Goal: Task Accomplishment & Management: Use online tool/utility

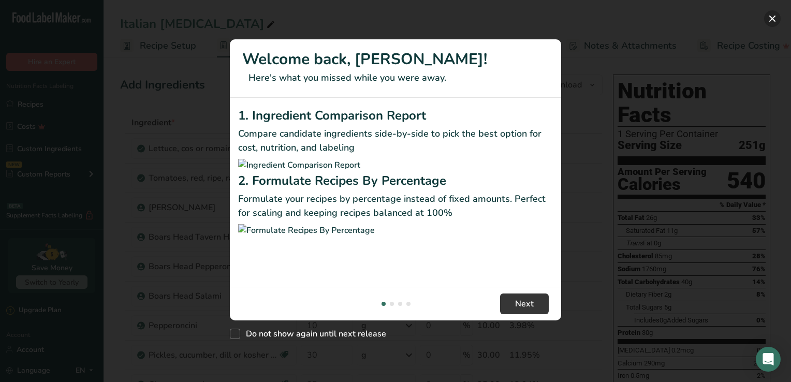
click at [766, 18] on button "New Features" at bounding box center [772, 18] width 17 height 17
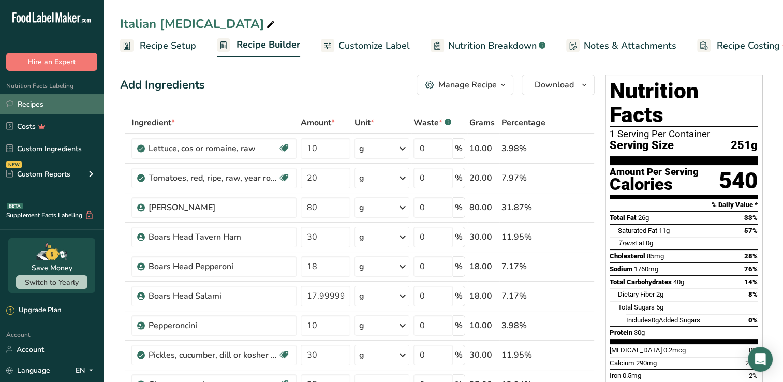
click at [27, 105] on link "Recipes" at bounding box center [51, 104] width 103 height 20
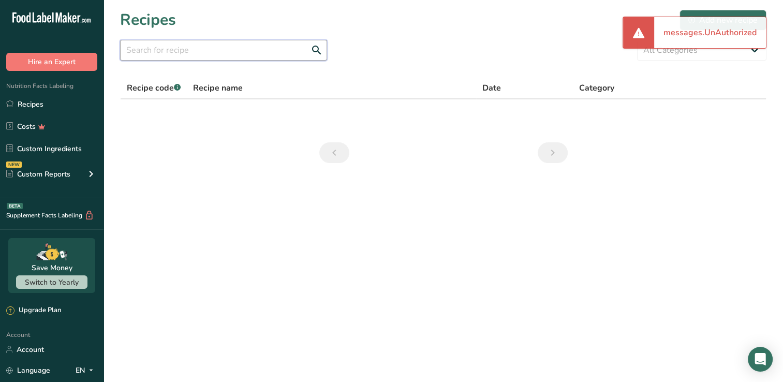
click at [231, 52] on input "text" at bounding box center [223, 50] width 207 height 21
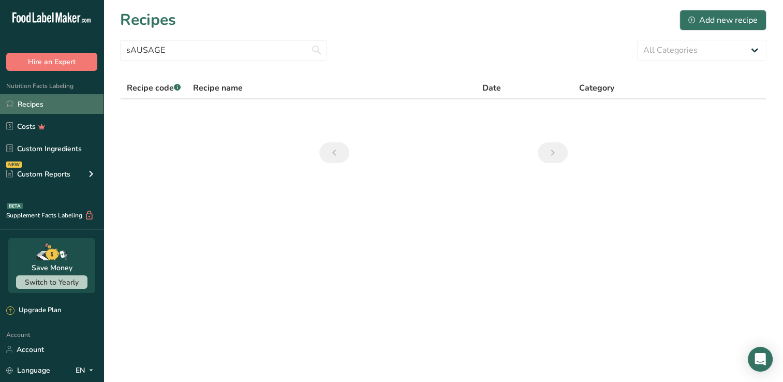
click at [41, 101] on link "Recipes" at bounding box center [51, 104] width 103 height 20
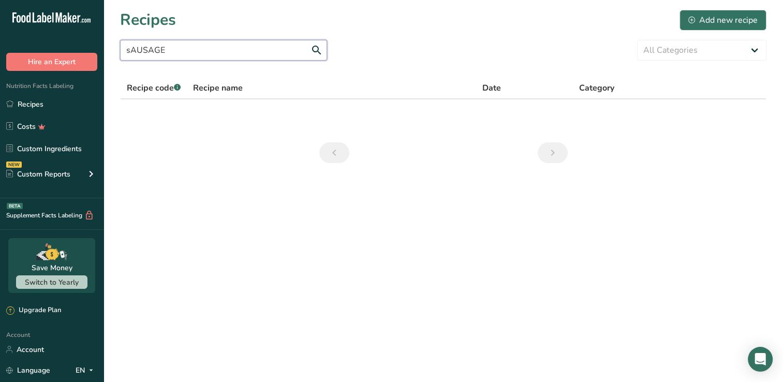
click at [250, 55] on input "sAUSAGE" at bounding box center [223, 50] width 207 height 21
type input "s"
type input "sausage"
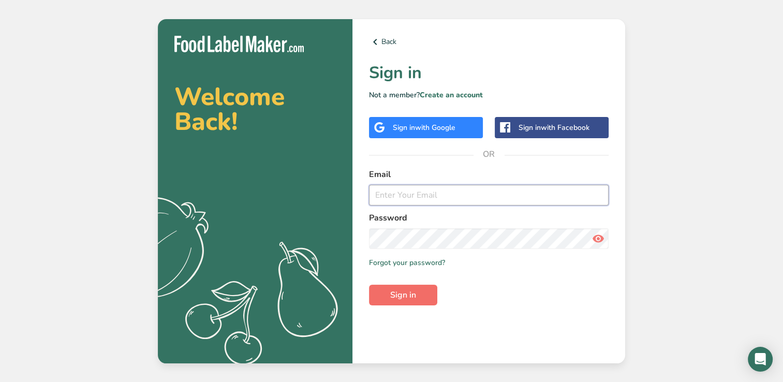
type input "jcpepin99@gmail.com"
click at [392, 291] on span "Sign in" at bounding box center [403, 295] width 26 height 12
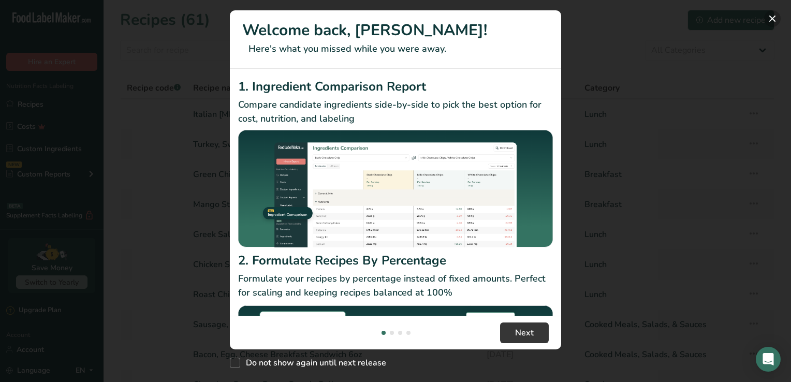
click at [774, 16] on button "New Features" at bounding box center [772, 18] width 17 height 17
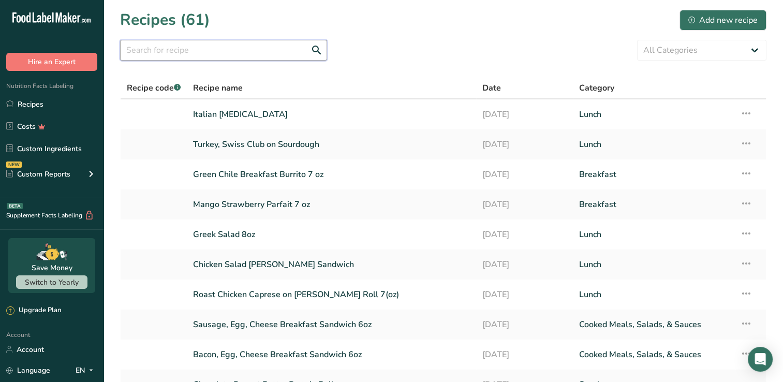
click at [195, 50] on input "text" at bounding box center [223, 50] width 207 height 21
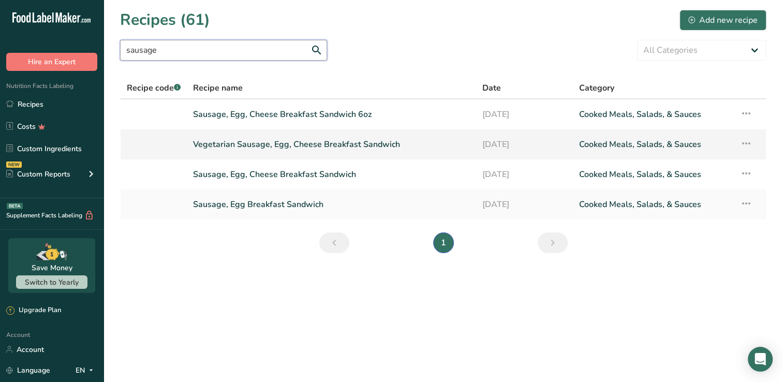
type input "sausage"
click at [275, 146] on link "Vegetarian Sausage, Egg, Cheese Breakfast Sandwich" at bounding box center [331, 144] width 277 height 22
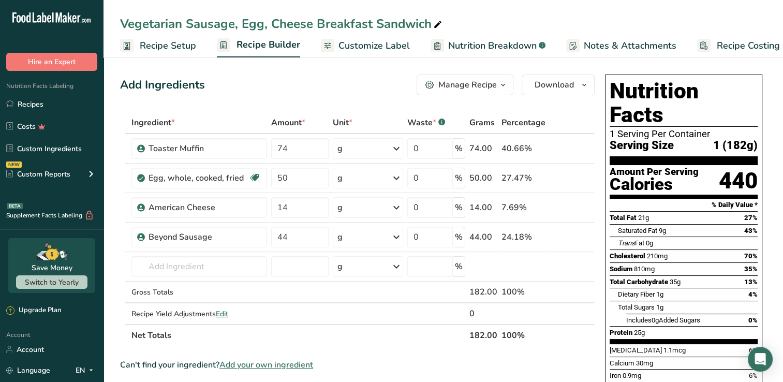
click at [427, 82] on icon "button" at bounding box center [429, 85] width 9 height 9
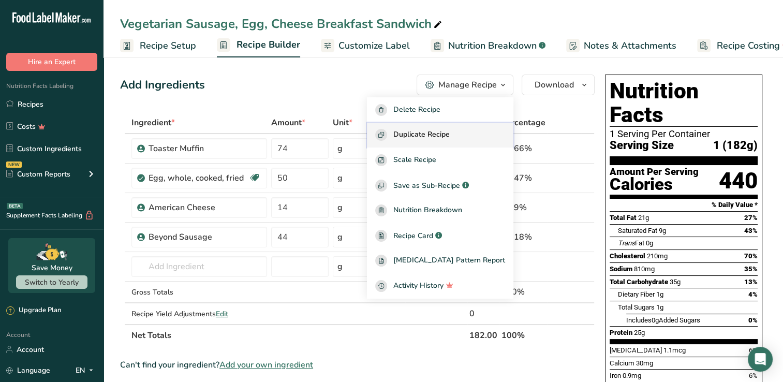
click at [423, 132] on span "Duplicate Recipe" at bounding box center [421, 135] width 56 height 12
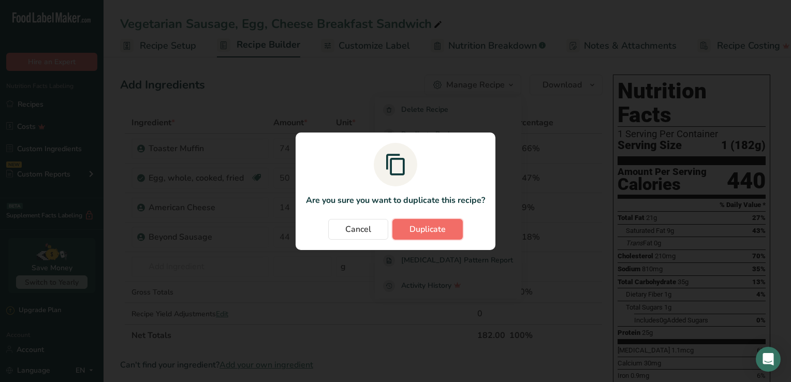
click at [413, 224] on span "Duplicate" at bounding box center [427, 229] width 36 height 12
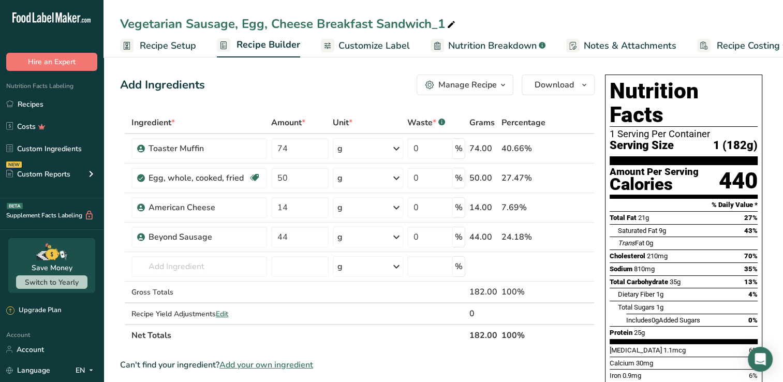
click at [239, 24] on div "Vegetarian Sausage, Egg, Cheese Breakfast Sandwich_1" at bounding box center [288, 23] width 337 height 19
type input "Egg, Cheese Breakfast Sandwich"
click at [573, 236] on icon at bounding box center [572, 237] width 7 height 11
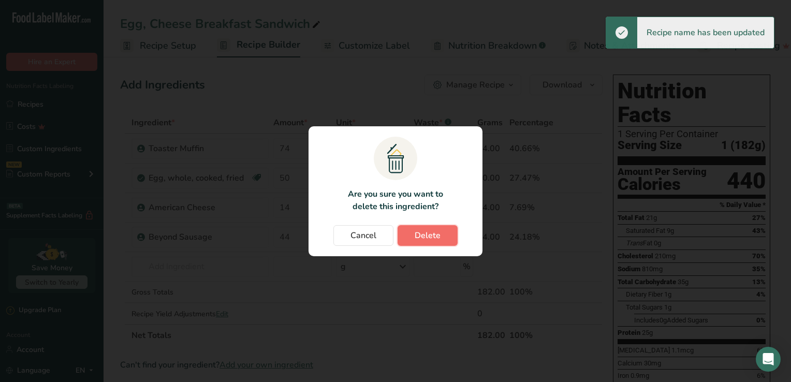
click at [440, 234] on button "Delete" at bounding box center [427, 235] width 60 height 21
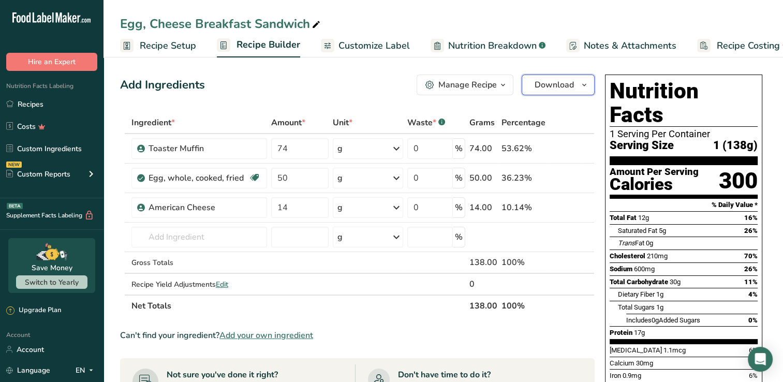
click at [561, 93] on button "Download" at bounding box center [558, 85] width 73 height 21
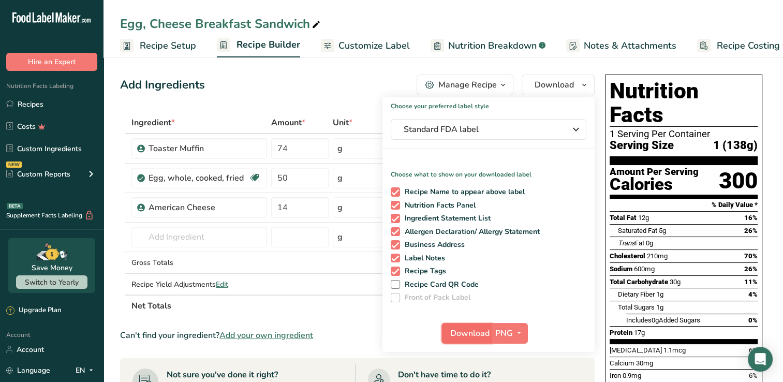
click at [466, 334] on span "Download" at bounding box center [469, 333] width 39 height 12
